Goal: Information Seeking & Learning: Learn about a topic

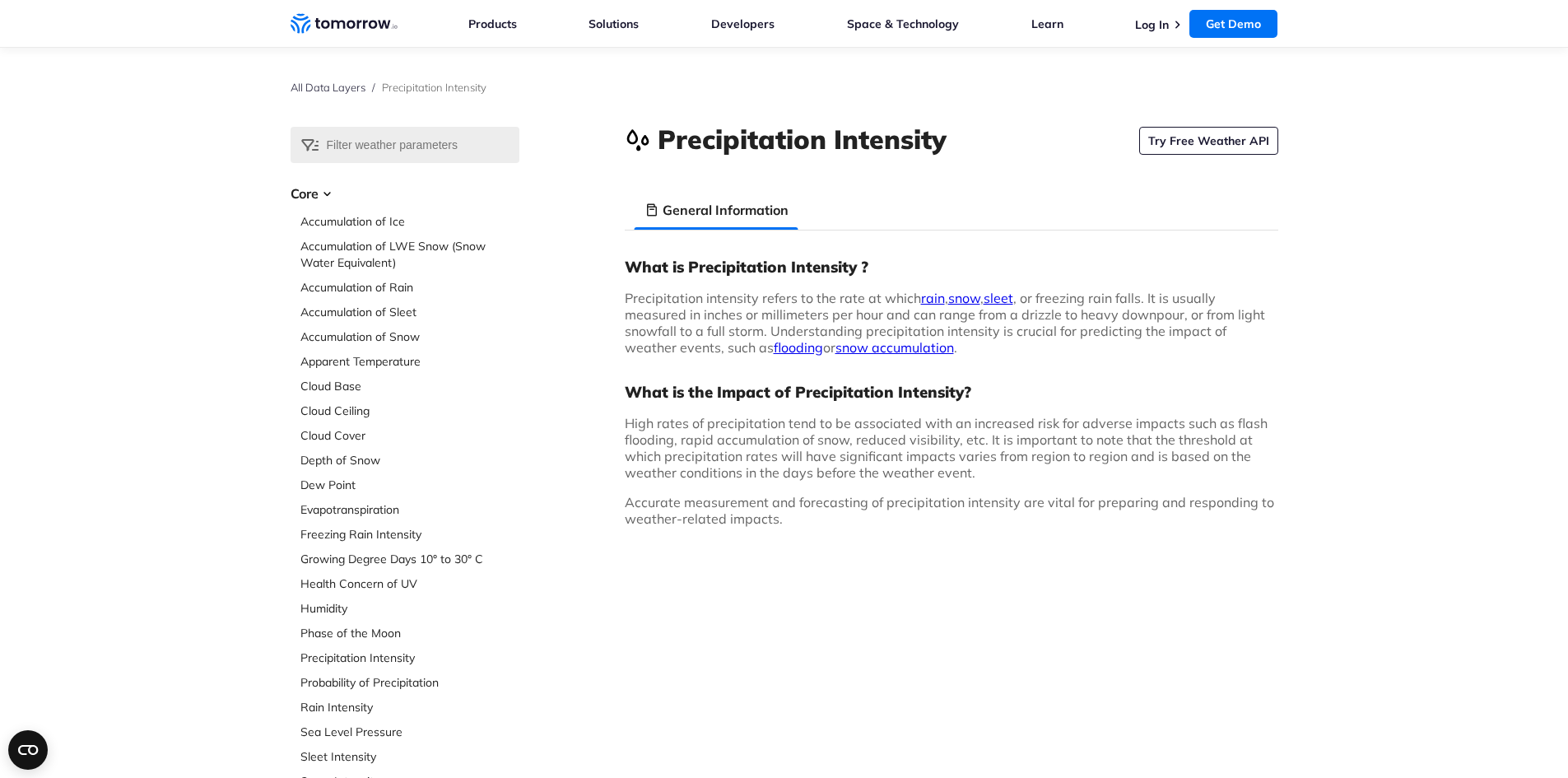
click at [935, 298] on link "rain" at bounding box center [933, 298] width 24 height 16
